Goal: Task Accomplishment & Management: Use online tool/utility

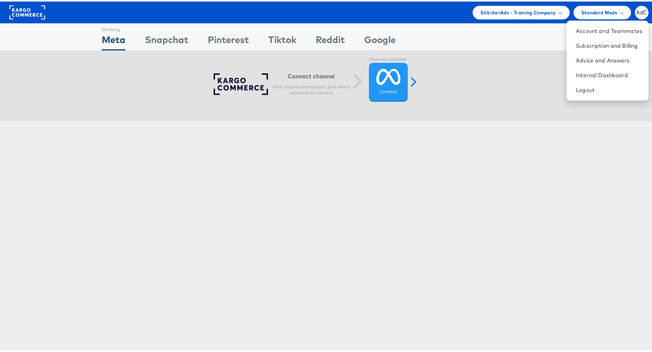
drag, startPoint x: 507, startPoint y: 36, endPoint x: 496, endPoint y: 38, distance: 11.4
click at [507, 36] on div "Showing Meta Showing Snapchat Showing Pinterest Showing Tiktok Showing Reddit S…" at bounding box center [329, 35] width 455 height 27
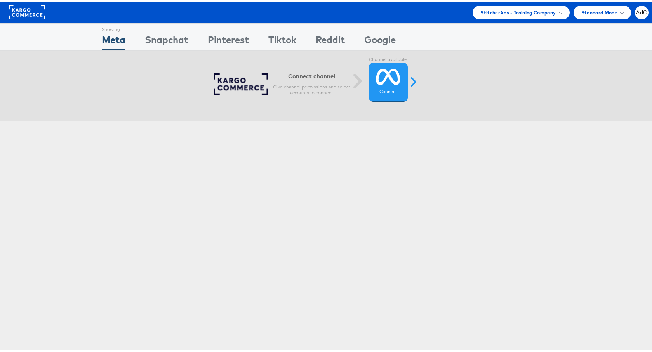
click at [30, 13] on rect at bounding box center [27, 11] width 36 height 14
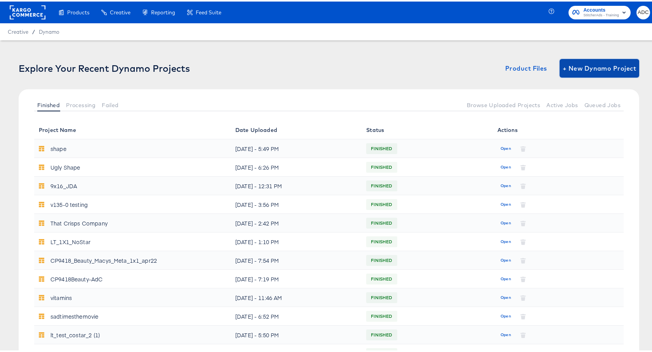
click at [591, 66] on span "+ New Dynamo Project" at bounding box center [599, 66] width 73 height 11
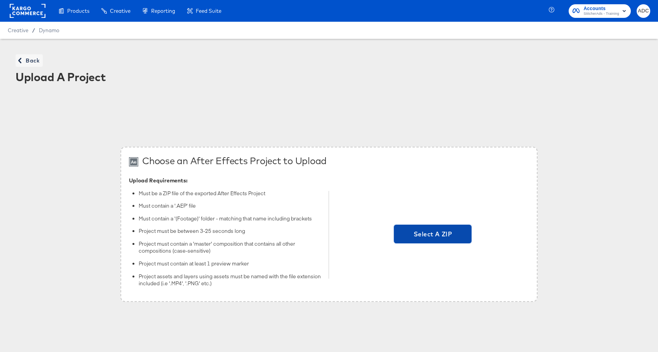
click at [425, 229] on span "Select A ZIP" at bounding box center [432, 234] width 71 height 11
click at [433, 235] on input "Select A ZIP" at bounding box center [433, 235] width 0 height 0
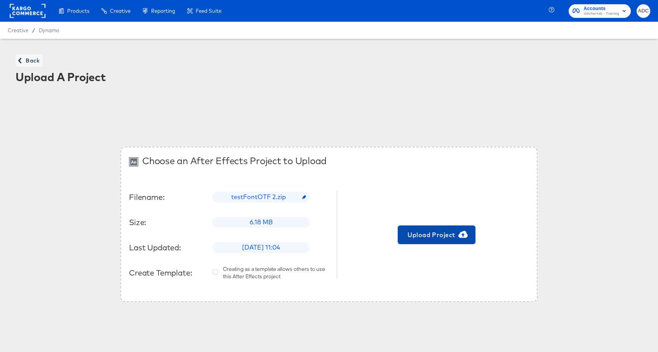
click at [432, 233] on span "Upload Project" at bounding box center [436, 235] width 71 height 11
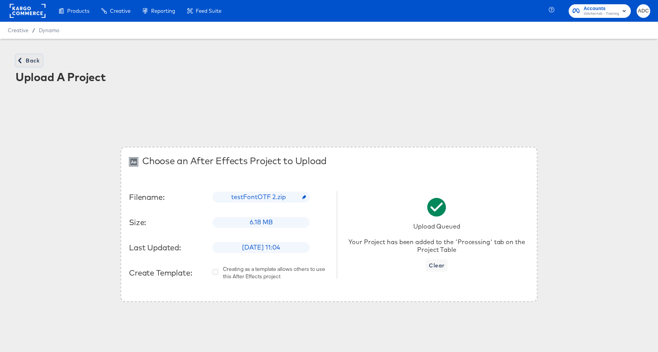
click at [30, 63] on span "Back" at bounding box center [29, 61] width 21 height 10
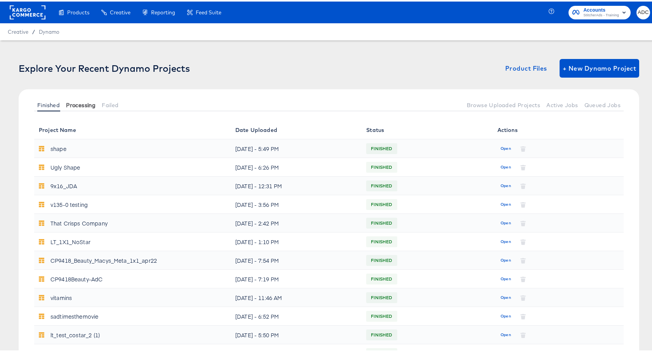
click at [79, 105] on span "Processing" at bounding box center [81, 104] width 30 height 6
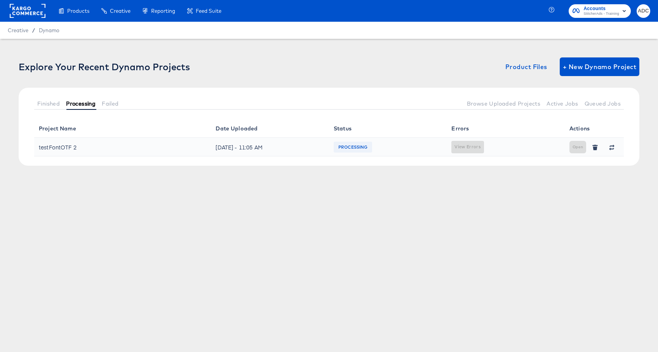
click at [73, 106] on span "Processing" at bounding box center [81, 104] width 30 height 6
click at [48, 102] on span "Finished" at bounding box center [48, 104] width 23 height 6
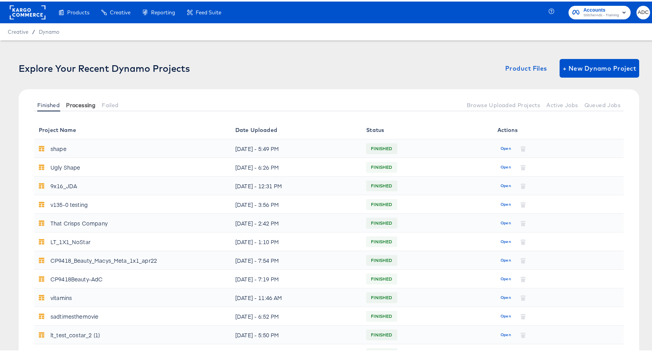
click at [81, 105] on span "Processing" at bounding box center [81, 104] width 30 height 6
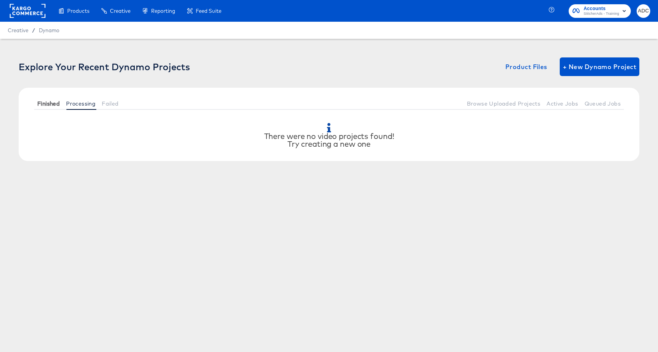
click at [45, 106] on span "Finished" at bounding box center [48, 104] width 23 height 6
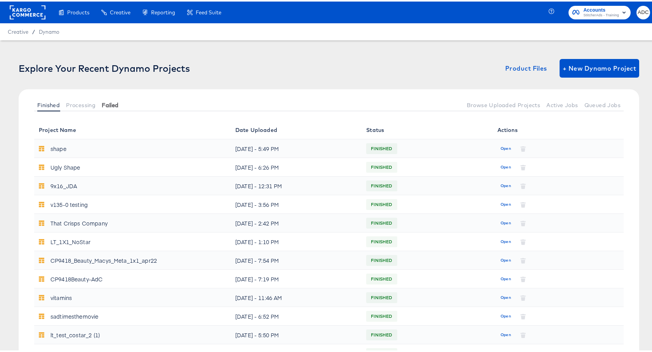
click at [111, 100] on div "Finished Processing Failed Browse Uploaded Projects Active Jobs Queued Jobs" at bounding box center [329, 103] width 621 height 31
click at [110, 101] on span "Failed" at bounding box center [110, 104] width 17 height 6
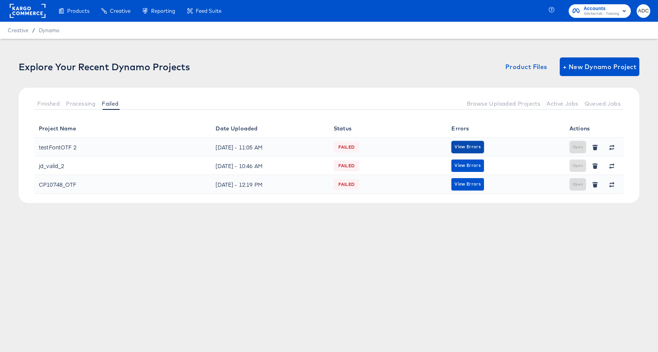
click at [460, 146] on span "View Errors" at bounding box center [468, 146] width 26 height 7
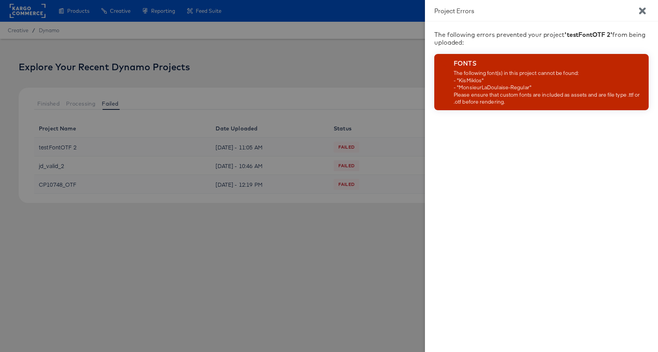
click at [469, 83] on div "The following font(s) in this project cannot be found: - "KisMiklos" - "Monsieu…" at bounding box center [550, 88] width 192 height 36
copy div "KisMiklos"
drag, startPoint x: 460, startPoint y: 89, endPoint x: 530, endPoint y: 87, distance: 69.9
click at [530, 87] on div "The following font(s) in this project cannot be found: - "KisMiklos" - "Monsieu…" at bounding box center [550, 88] width 192 height 36
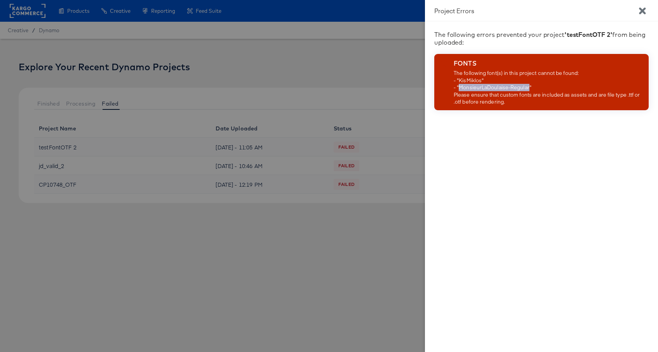
copy div "MonsieurLaDoulaise-Regular"
click at [641, 10] on icon "Close" at bounding box center [642, 10] width 7 height 7
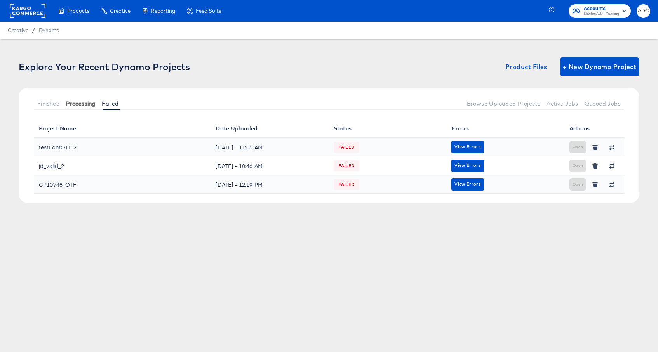
click at [78, 104] on span "Processing" at bounding box center [81, 104] width 30 height 6
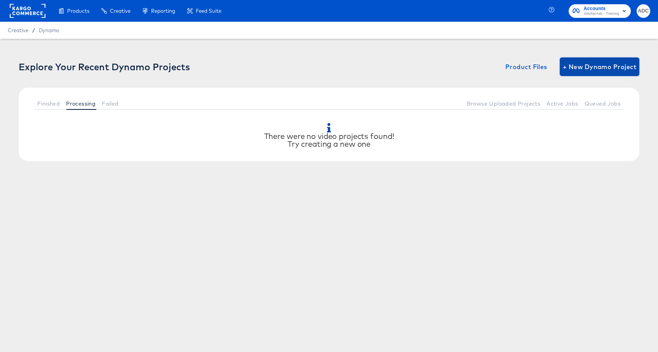
click at [598, 69] on span "+ New Dynamo Project" at bounding box center [599, 66] width 73 height 11
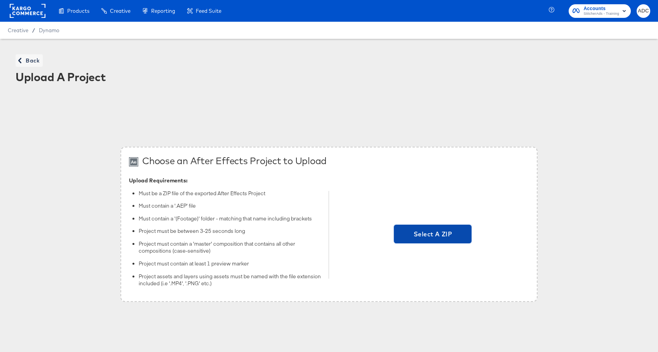
click at [428, 234] on span "Select A ZIP" at bounding box center [432, 234] width 71 height 11
click at [433, 235] on input "Select A ZIP" at bounding box center [433, 235] width 0 height 0
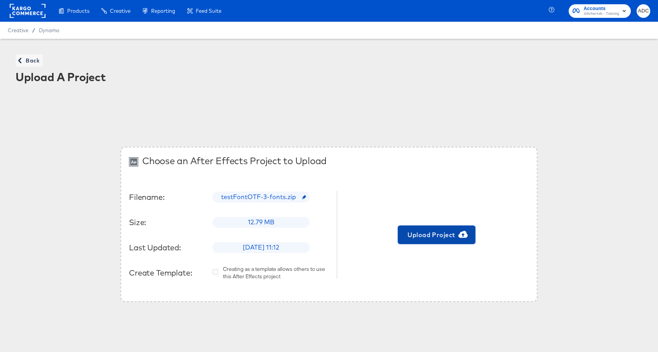
click at [430, 229] on button "Upload Project" at bounding box center [437, 235] width 78 height 19
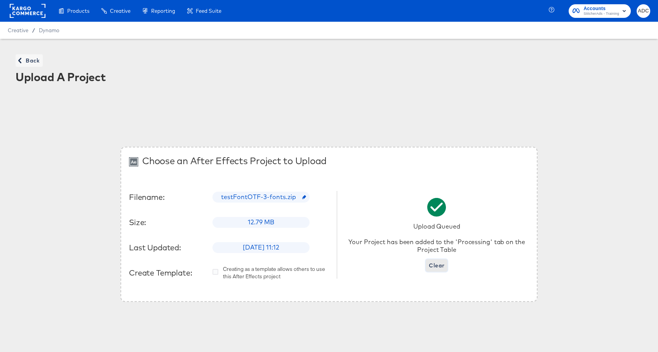
click at [431, 269] on span "Clear" at bounding box center [437, 266] width 16 height 10
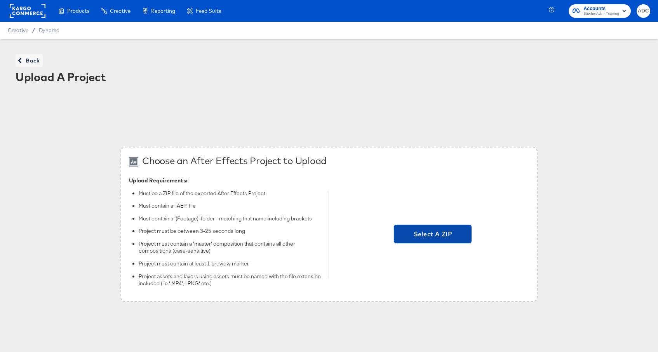
click at [429, 226] on span "Select A ZIP" at bounding box center [433, 234] width 78 height 19
click at [433, 235] on input "Select A ZIP" at bounding box center [433, 235] width 0 height 0
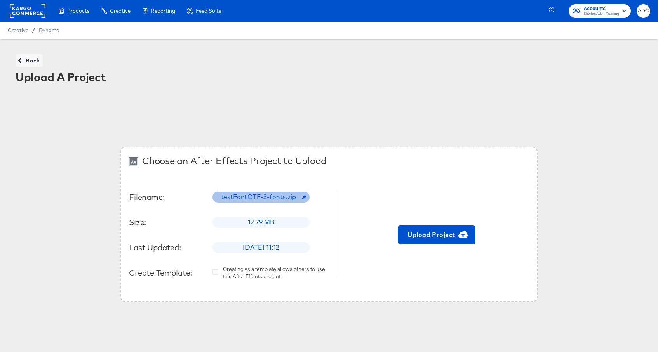
click at [256, 195] on span "testFontOTF-3-fonts.zip" at bounding box center [260, 197] width 89 height 9
click at [259, 197] on input "text" at bounding box center [275, 194] width 124 height 22
type input "Test-OTF-3-font-files"
click at [249, 293] on div "Filename: Test-OTF-3-font-files Size: 12.79 MB Last Updated: Mon, Oct 6, 2025 1…" at bounding box center [229, 234] width 200 height 117
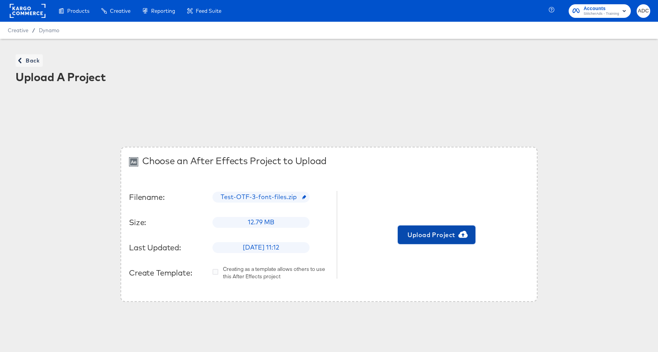
click at [444, 235] on span "Upload Project" at bounding box center [436, 235] width 71 height 11
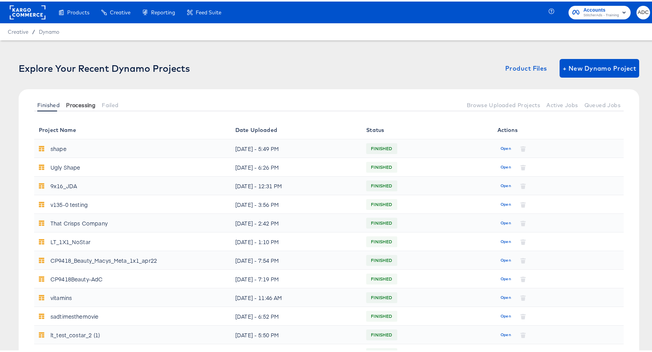
click at [76, 101] on span "Processing" at bounding box center [81, 104] width 30 height 6
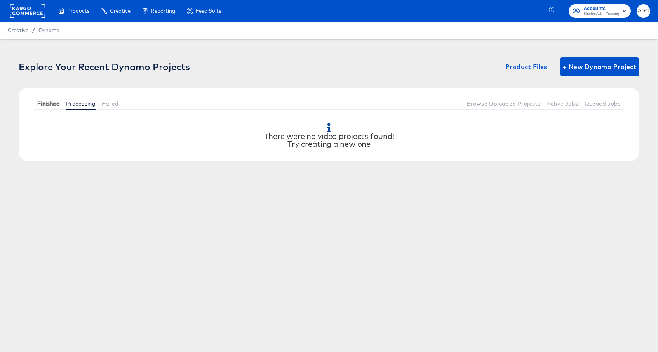
click at [44, 104] on span "Finished" at bounding box center [48, 104] width 23 height 6
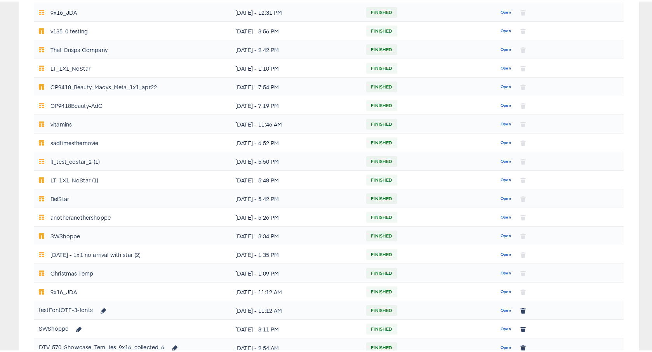
scroll to position [181, 0]
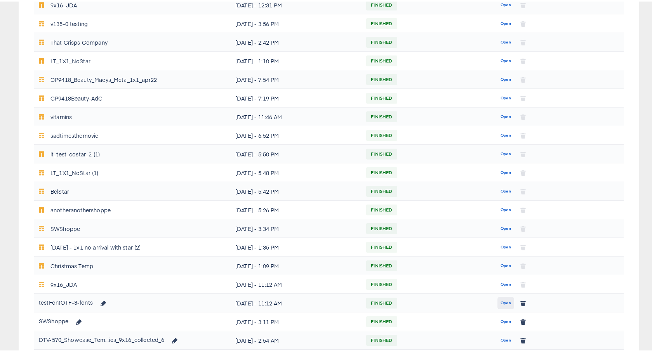
click at [498, 301] on button "Open" at bounding box center [506, 302] width 17 height 12
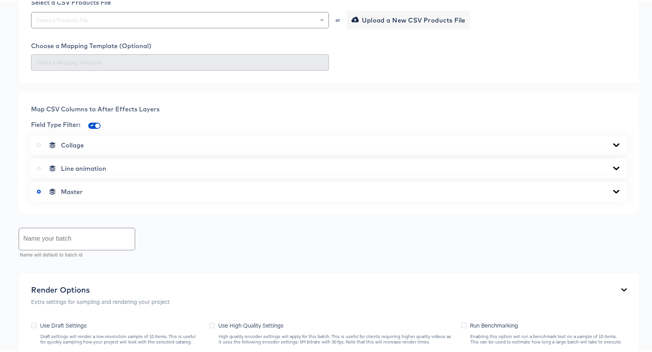
scroll to position [111, 0]
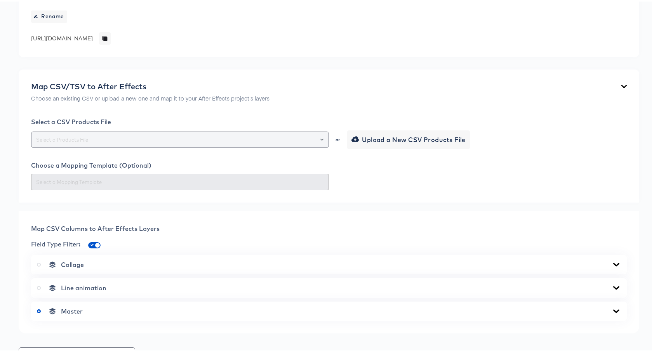
click at [161, 132] on div at bounding box center [180, 138] width 298 height 16
drag, startPoint x: 177, startPoint y: 133, endPoint x: 181, endPoint y: 133, distance: 3.9
click at [178, 133] on div at bounding box center [180, 138] width 298 height 16
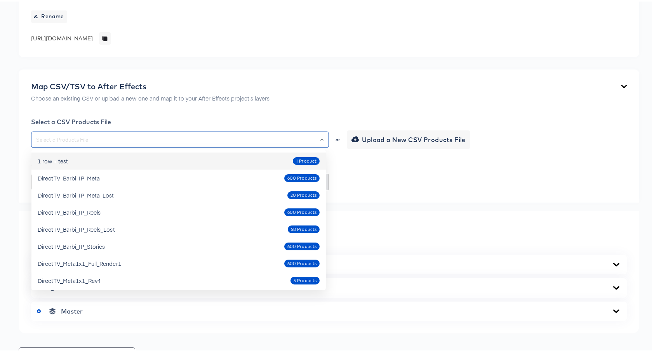
click at [163, 158] on div "1 row - test 1 Product" at bounding box center [179, 159] width 282 height 12
type input "1 row - test"
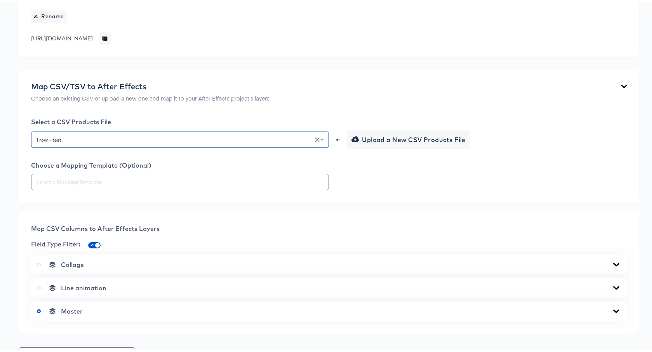
click at [378, 179] on div at bounding box center [329, 181] width 596 height 16
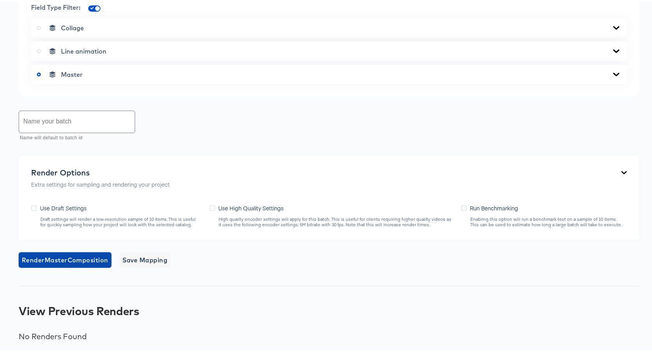
click at [80, 261] on span "Render Master Composition" at bounding box center [65, 258] width 87 height 11
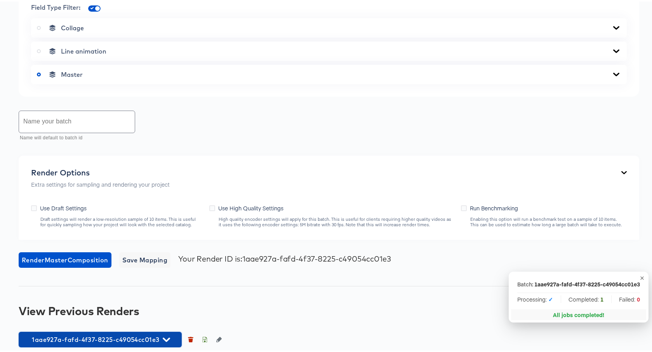
click at [118, 334] on span "1aae927a-fafd-4f37-8225-c49054cc01e3" at bounding box center [100, 338] width 155 height 11
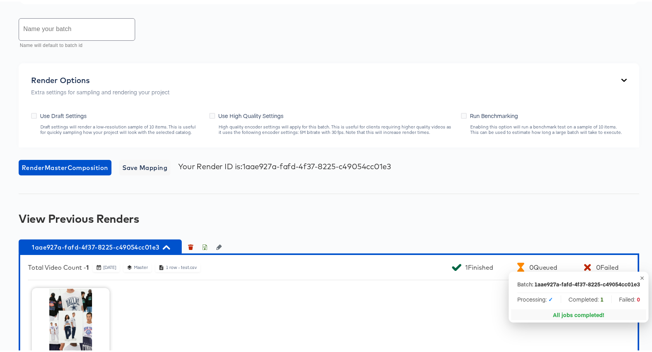
scroll to position [505, 0]
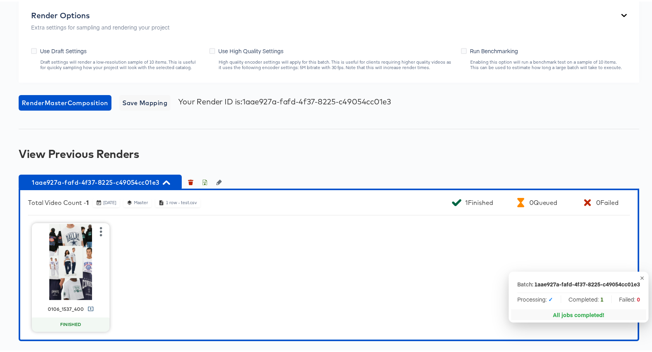
click at [88, 308] on icon at bounding box center [91, 308] width 6 height 6
drag, startPoint x: 123, startPoint y: 180, endPoint x: 113, endPoint y: 177, distance: 10.9
click at [124, 180] on span "1aae927a-fafd-4f37-8225-c49054cc01e3" at bounding box center [100, 181] width 155 height 11
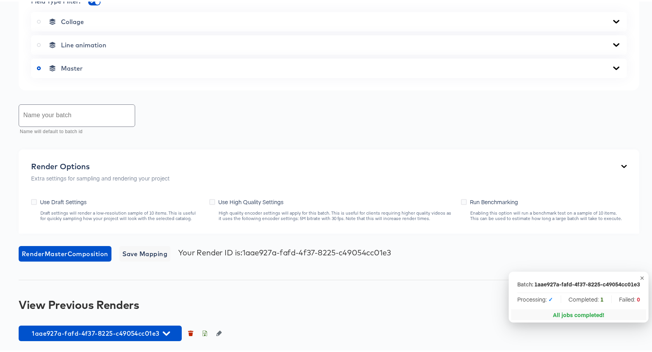
click at [54, 110] on input "text" at bounding box center [77, 114] width 116 height 22
type input "2"
click at [61, 250] on span "Render Master Composition" at bounding box center [65, 252] width 87 height 11
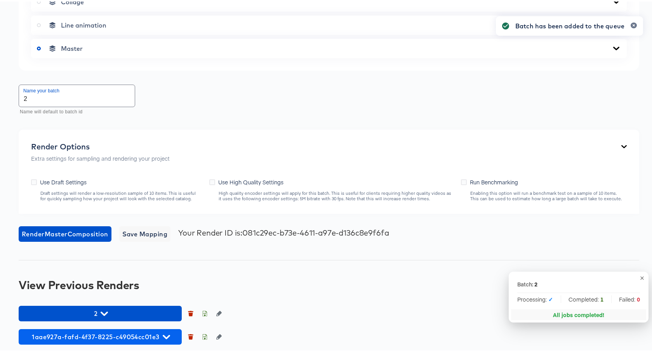
scroll to position [378, 0]
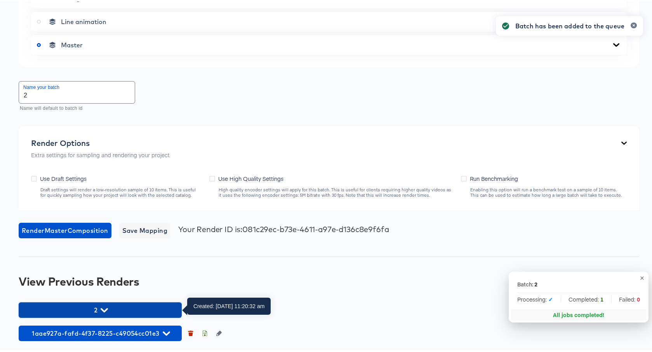
click at [104, 310] on icon "button" at bounding box center [104, 309] width 7 height 4
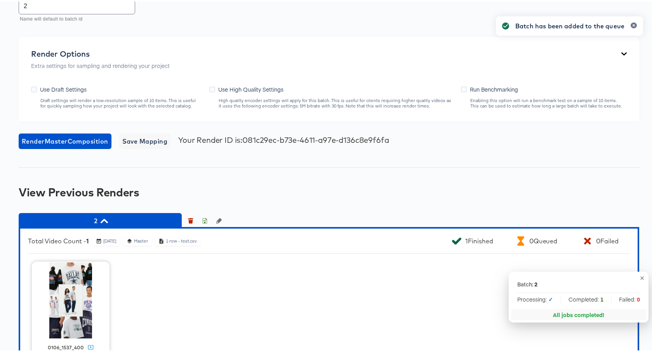
scroll to position [529, 0]
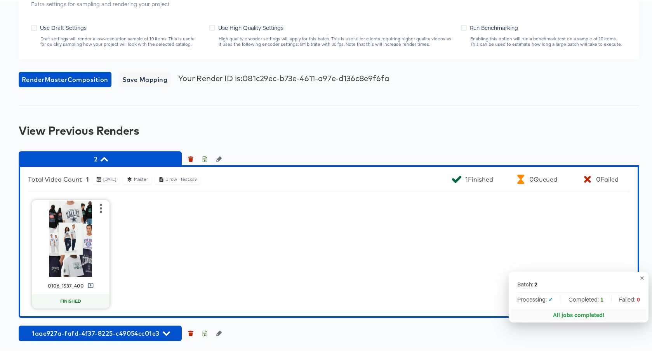
click at [88, 283] on icon at bounding box center [91, 284] width 6 height 6
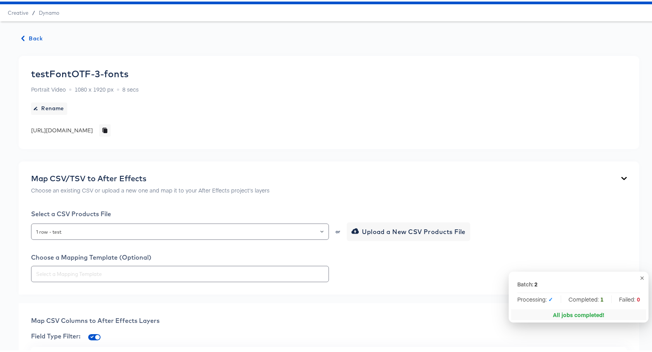
scroll to position [0, 0]
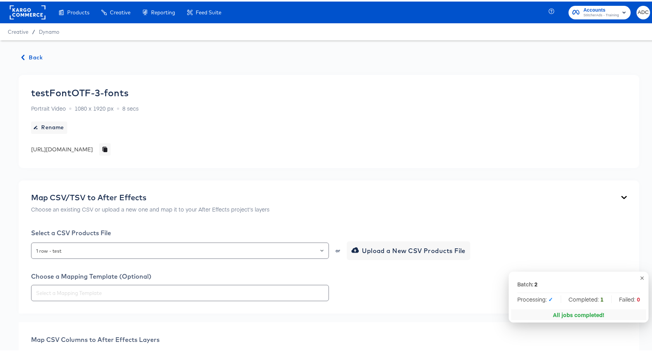
click at [37, 58] on span "Back" at bounding box center [32, 56] width 21 height 10
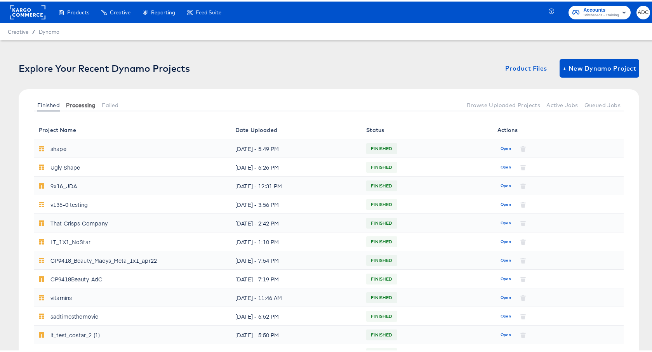
click at [71, 103] on span "Processing" at bounding box center [81, 104] width 30 height 6
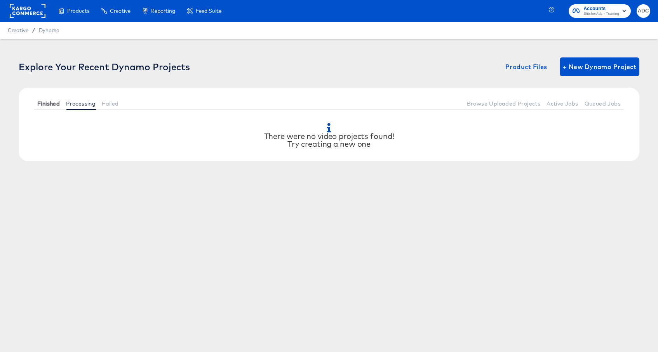
click at [55, 105] on span "Finished" at bounding box center [48, 104] width 23 height 6
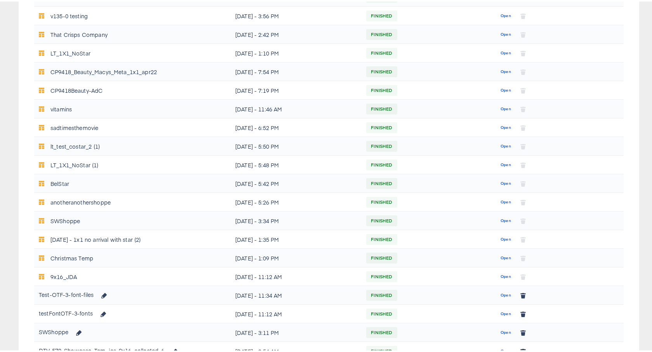
scroll to position [200, 0]
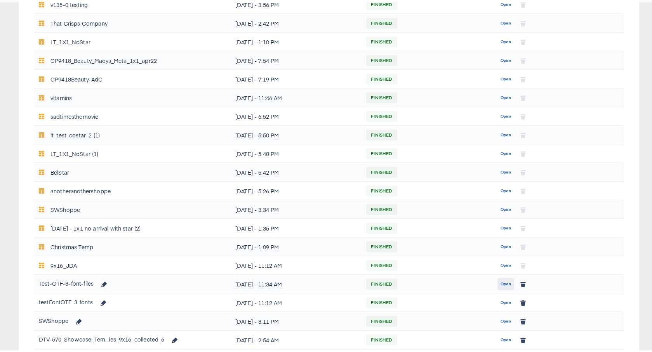
click at [501, 283] on span "Open" at bounding box center [506, 282] width 10 height 7
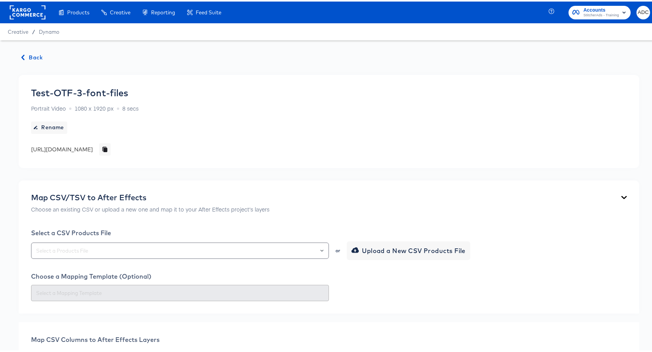
click at [126, 262] on div "Select a CSV Products File or Upload a New CSV Products File Choose a Mapping T…" at bounding box center [329, 264] width 596 height 72
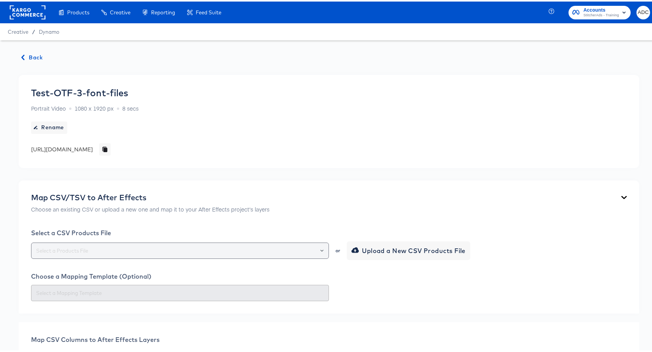
click at [123, 248] on input "text" at bounding box center [180, 249] width 291 height 9
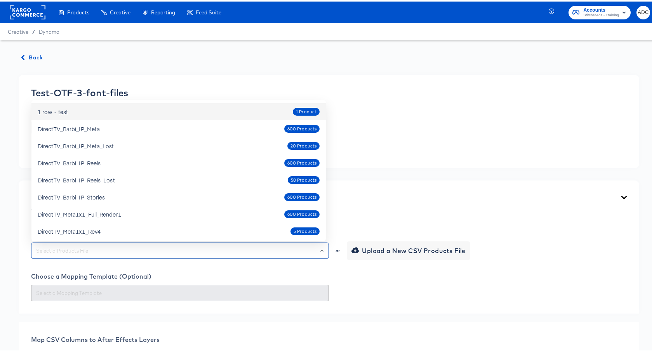
click at [77, 118] on li "1 row - test 1 Product" at bounding box center [178, 110] width 294 height 17
type input "1 row - test"
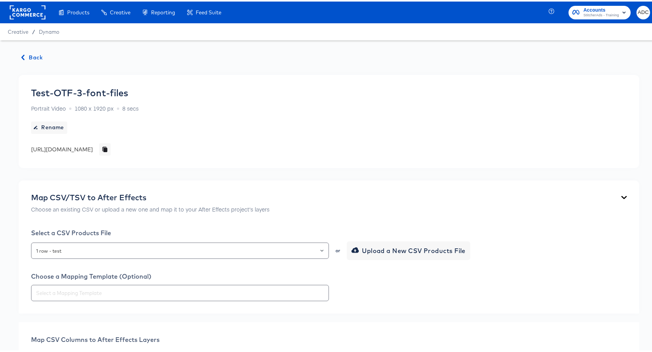
drag, startPoint x: 4, startPoint y: 172, endPoint x: 15, endPoint y: 185, distance: 16.8
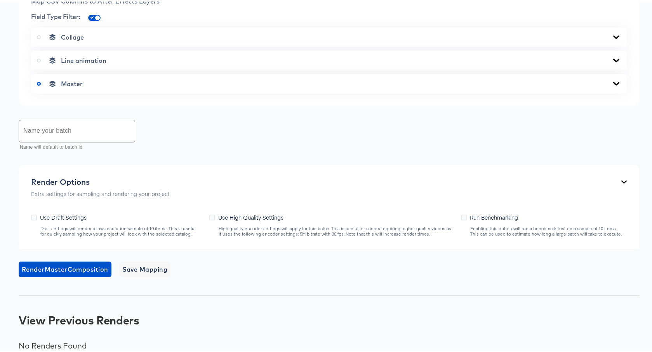
scroll to position [348, 0]
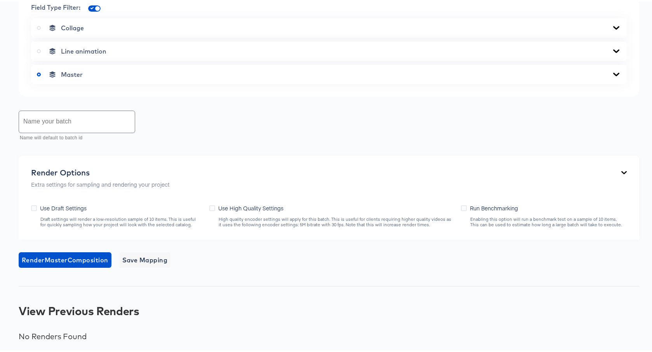
click at [54, 113] on input "text" at bounding box center [77, 121] width 116 height 22
type input "1"
click at [5, 237] on div "Back Test-OTF-3-font-files Portrait Video 1080 x 1920 px 8 secs Rename [URL][DO…" at bounding box center [329, 22] width 658 height 662
click at [38, 255] on span "Render Master Composition" at bounding box center [65, 258] width 87 height 11
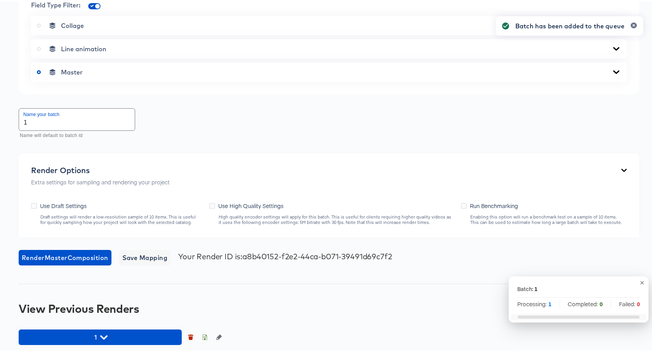
scroll to position [354, 0]
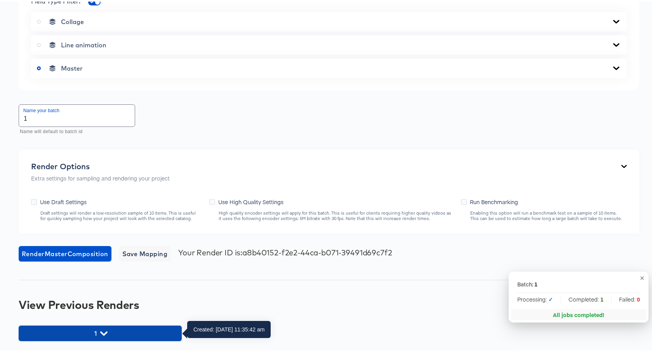
click at [123, 333] on span "1" at bounding box center [100, 332] width 155 height 11
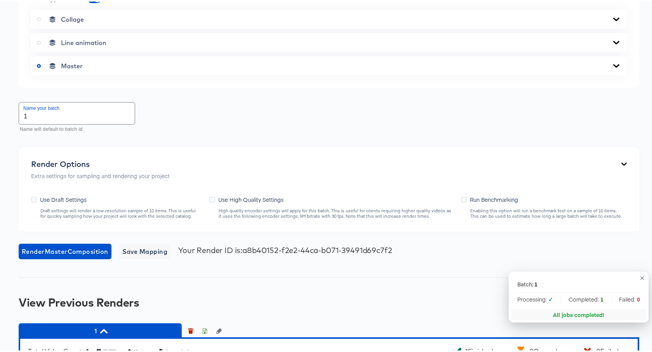
scroll to position [505, 0]
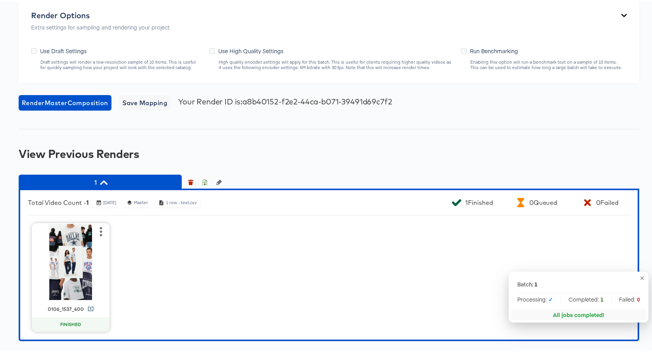
click at [88, 307] on icon at bounding box center [90, 307] width 5 height 4
